Goal: Task Accomplishment & Management: Complete application form

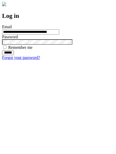
type input "**********"
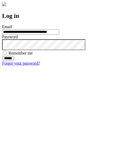
click at [14, 61] on input "******" at bounding box center [8, 58] width 12 height 5
